Goal: Task Accomplishment & Management: Use online tool/utility

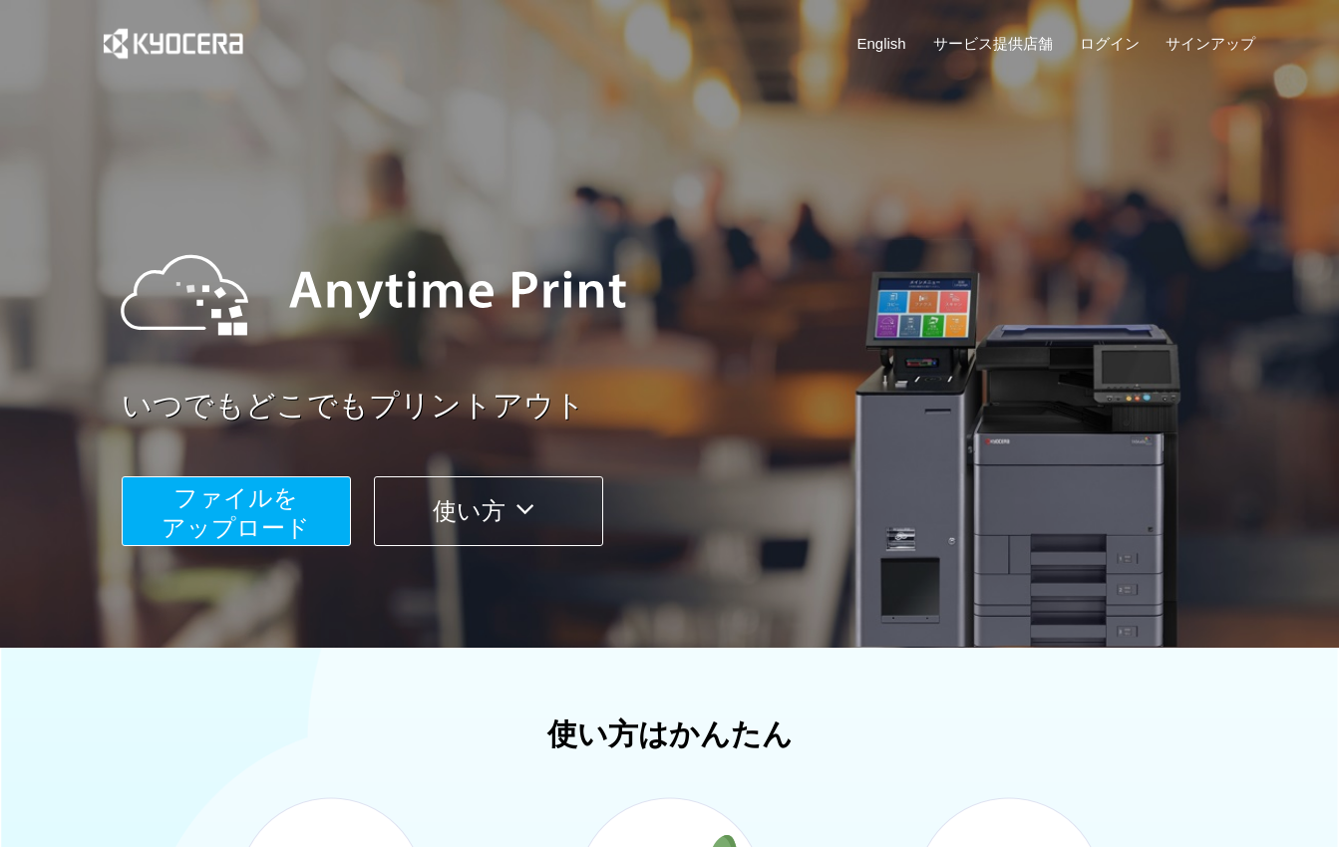
click at [209, 474] on div "ファイルを ​​アップロード 使い方" at bounding box center [695, 497] width 1146 height 100
click at [218, 502] on span "ファイルを ​​アップロード" at bounding box center [235, 512] width 149 height 57
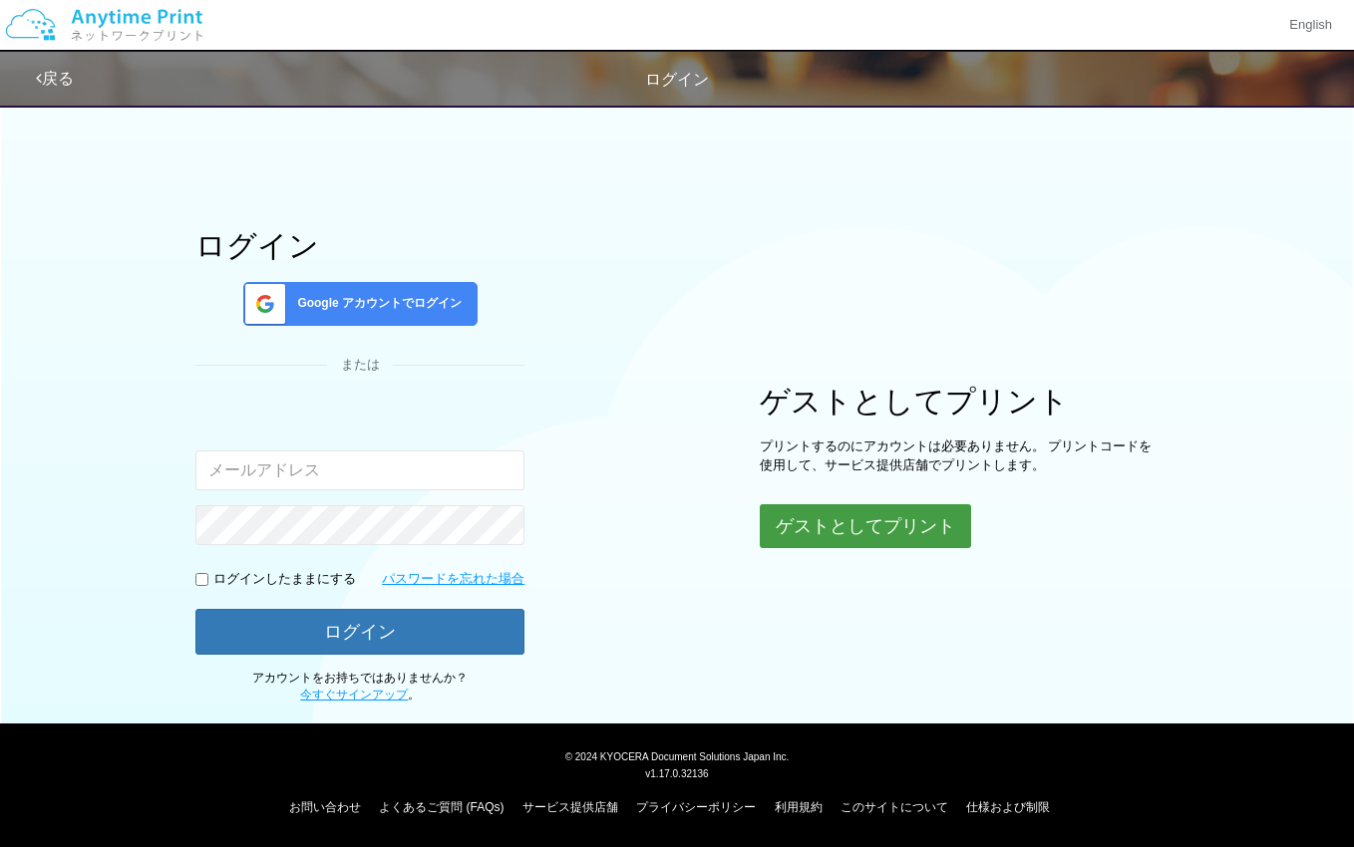
click at [908, 543] on button "ゲストとしてプリント" at bounding box center [865, 526] width 211 height 44
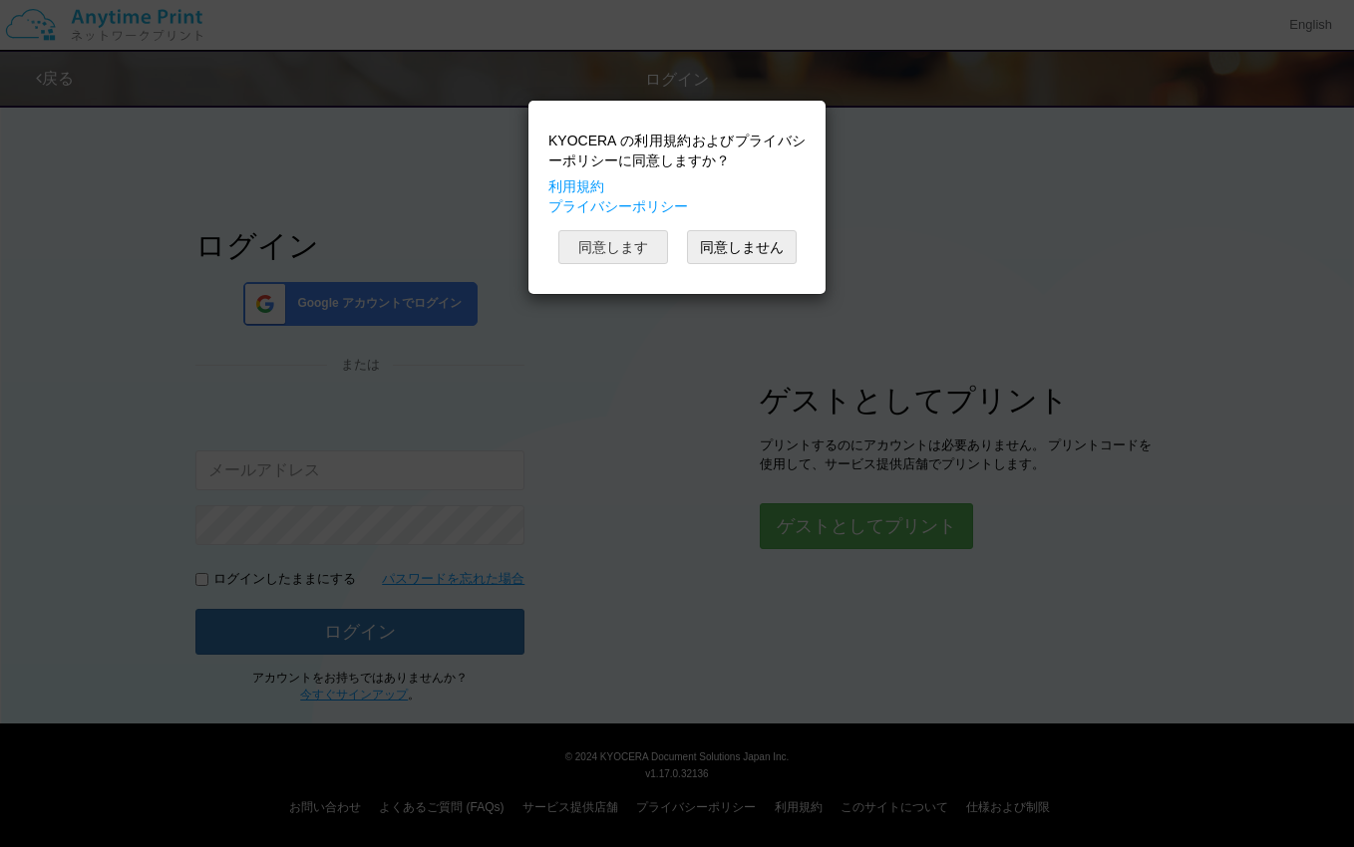
click at [594, 256] on button "同意します" at bounding box center [613, 247] width 110 height 34
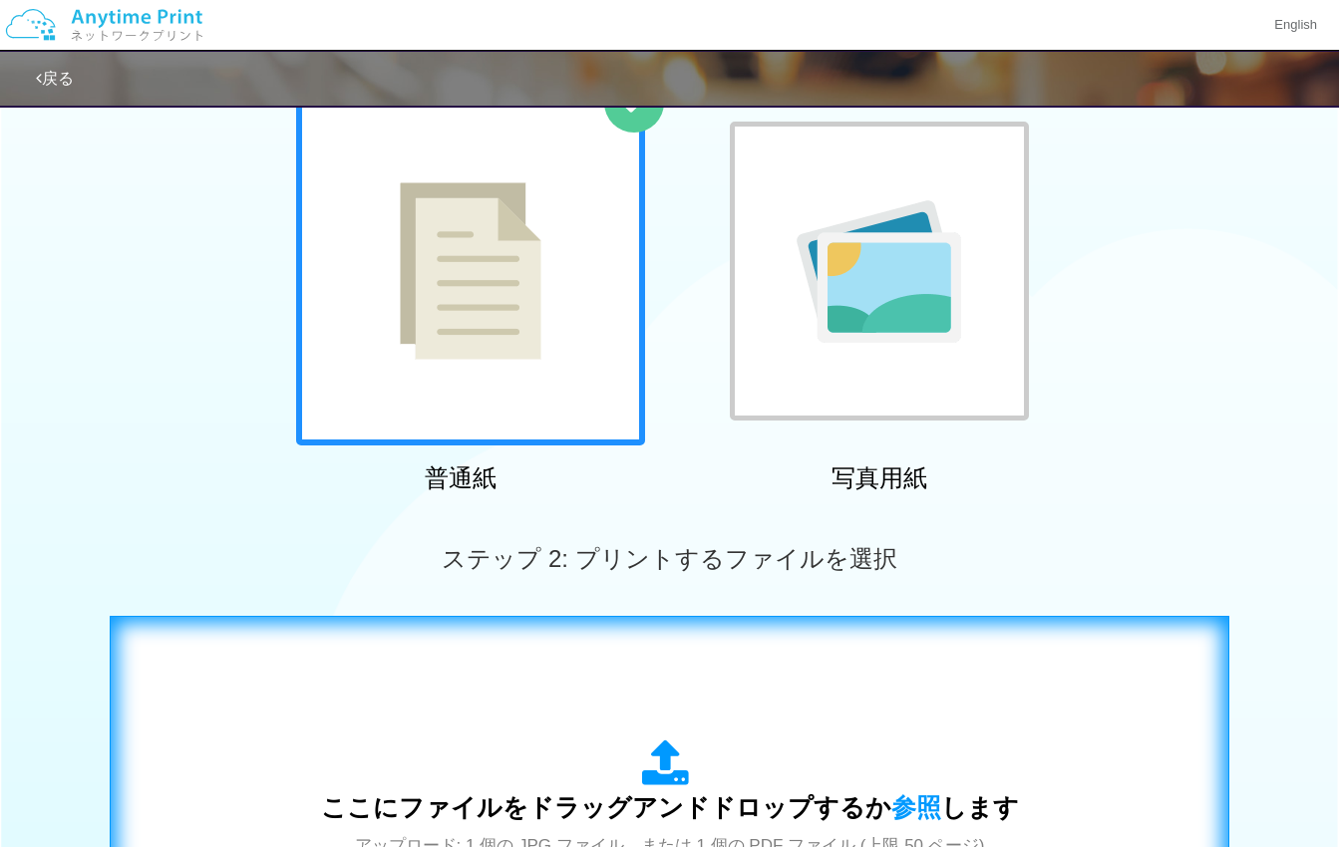
scroll to position [399, 0]
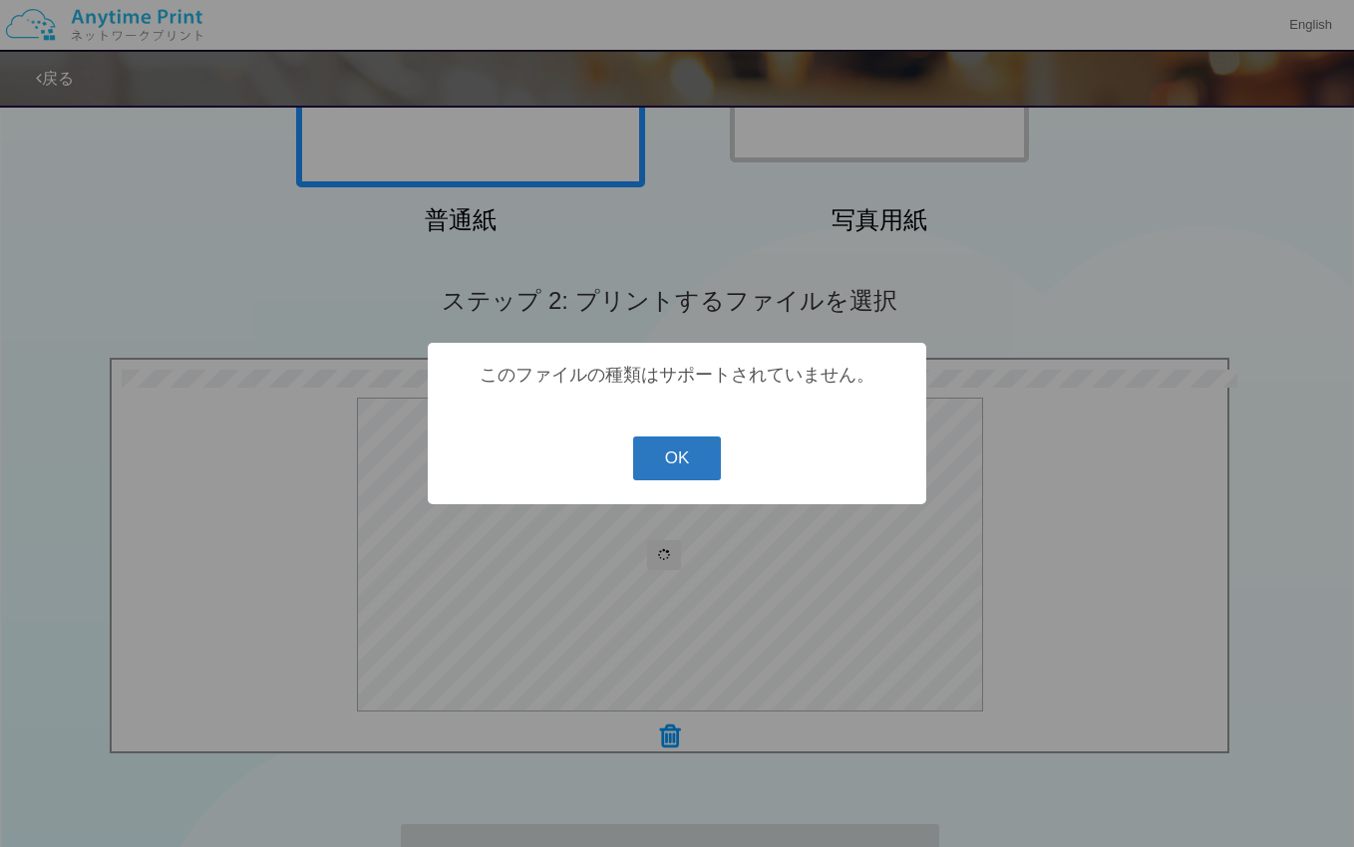
click at [674, 450] on button "OK" at bounding box center [677, 459] width 89 height 44
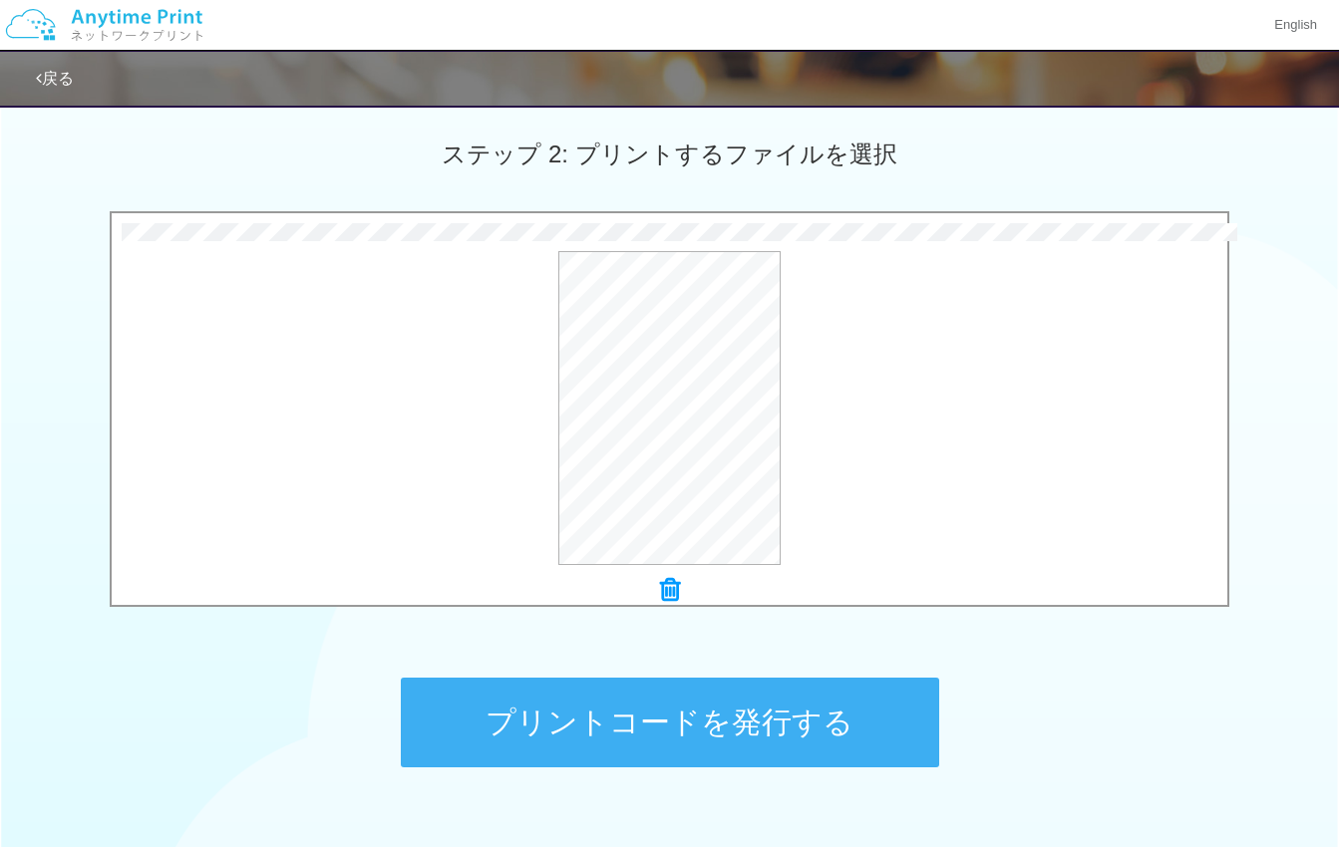
scroll to position [669, 0]
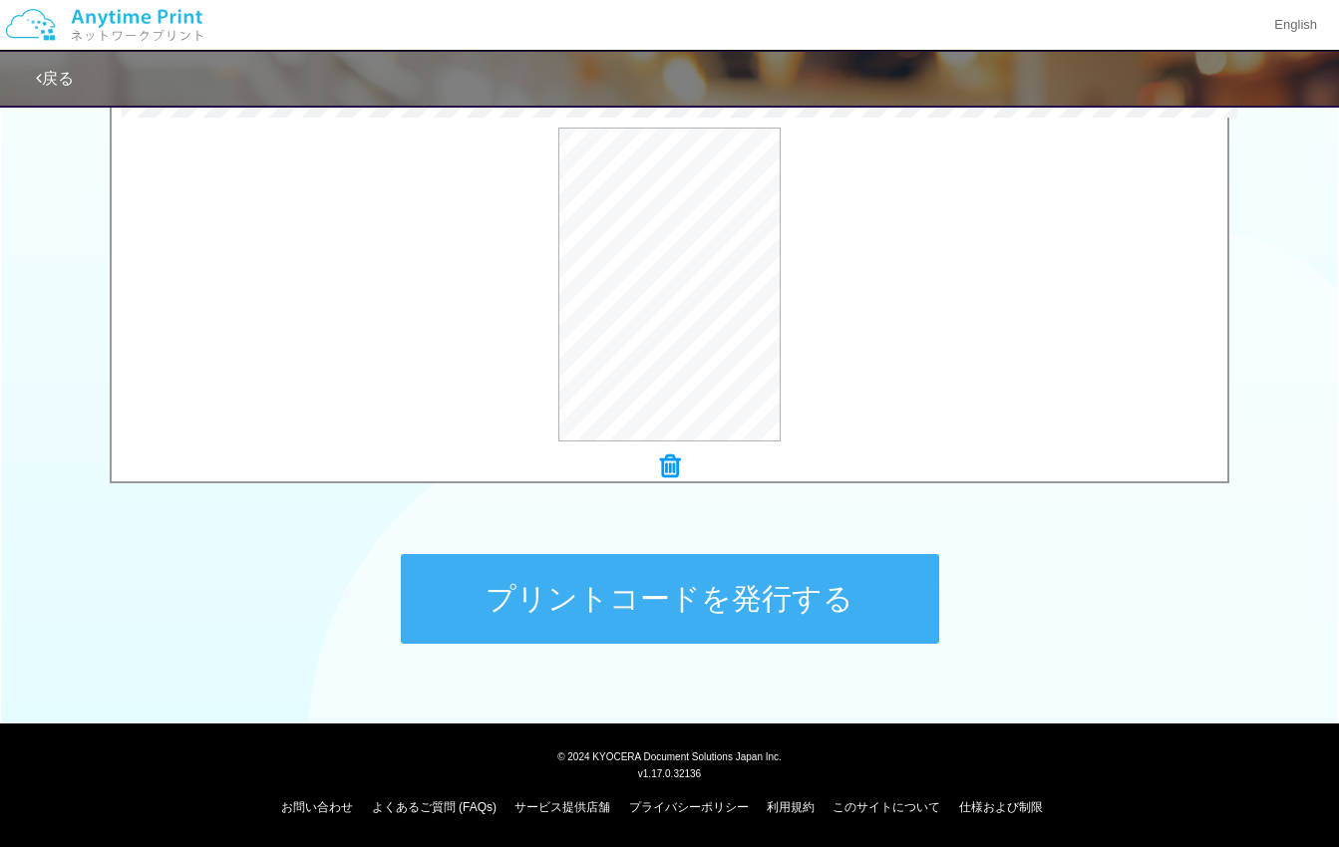
click at [730, 617] on button "プリントコードを発行する" at bounding box center [670, 599] width 538 height 90
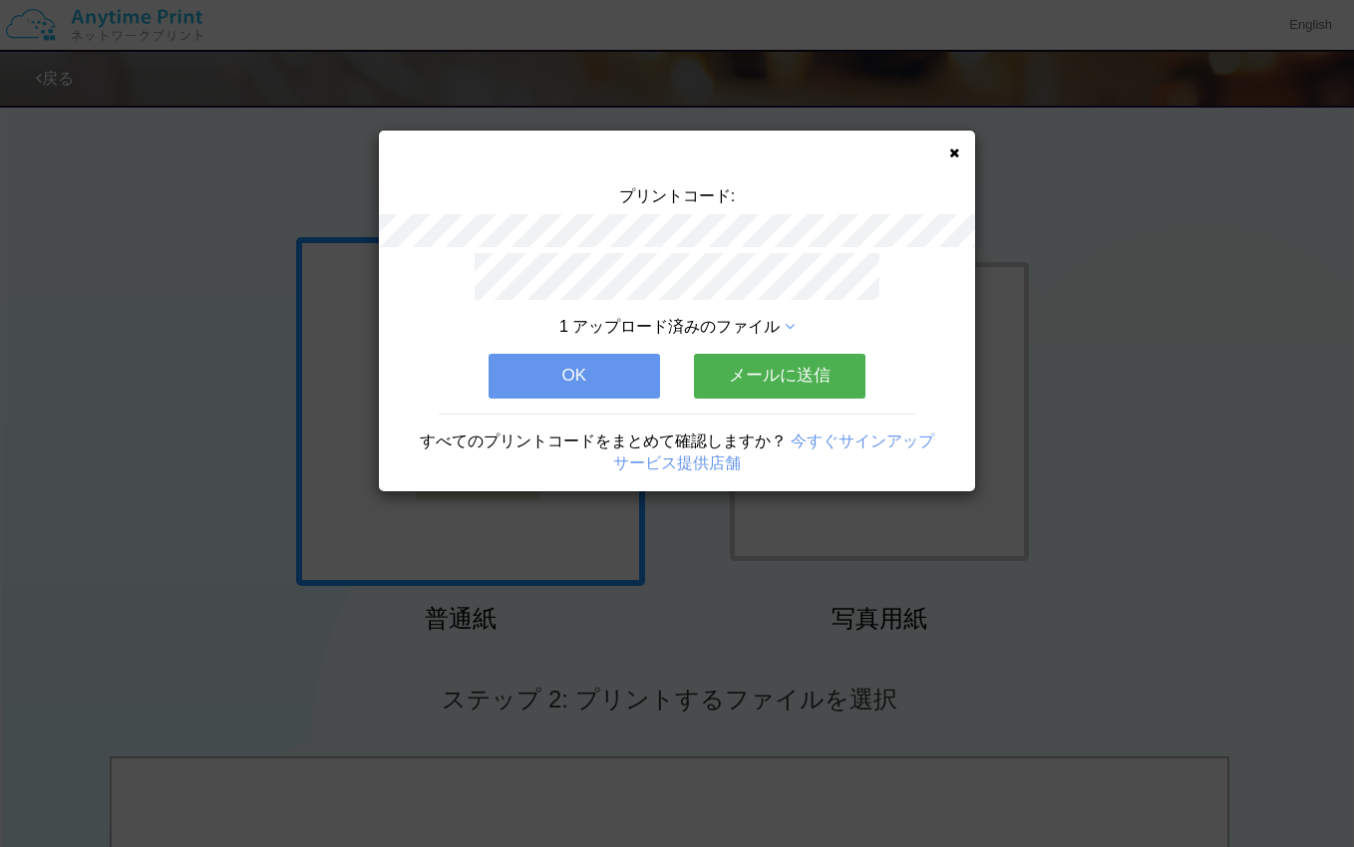
click at [602, 389] on button "OK" at bounding box center [573, 376] width 171 height 44
